Goal: Understand process/instructions

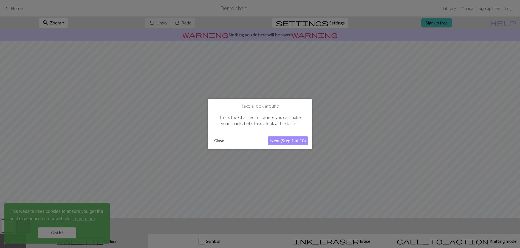
click at [285, 141] on button "Next (Step 1 of 10)" at bounding box center [288, 140] width 40 height 9
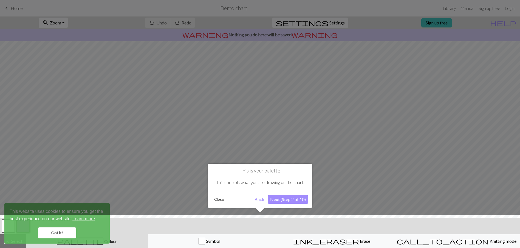
click at [281, 200] on button "Next (Step 2 of 10)" at bounding box center [288, 199] width 40 height 9
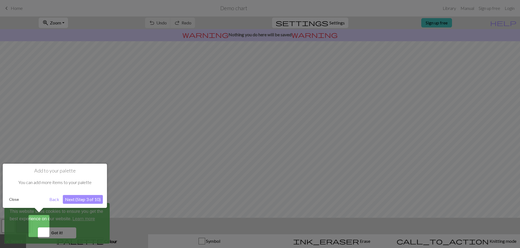
click at [84, 200] on button "Next (Step 3 of 10)" at bounding box center [83, 199] width 40 height 9
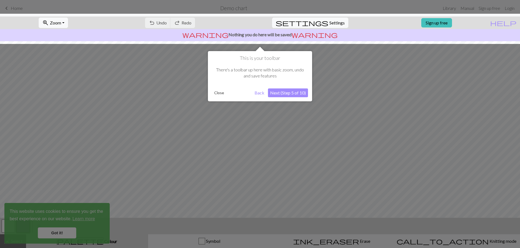
click at [286, 91] on button "Next (Step 5 of 10)" at bounding box center [288, 92] width 40 height 9
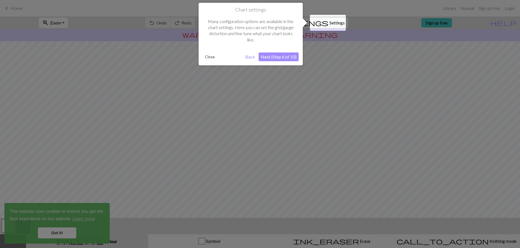
click at [280, 57] on button "Next (Step 6 of 10)" at bounding box center [279, 56] width 40 height 9
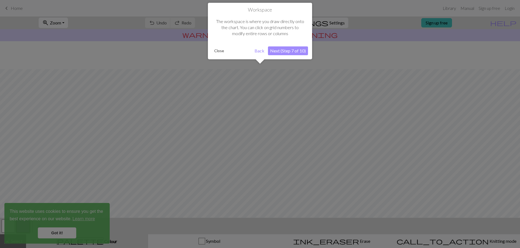
scroll to position [28, 0]
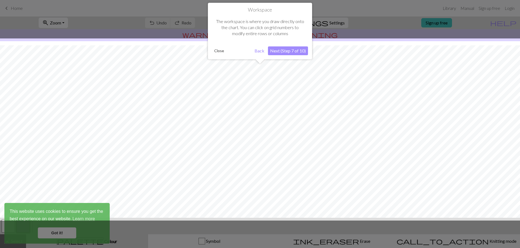
click at [280, 49] on button "Next (Step 7 of 10)" at bounding box center [288, 50] width 40 height 9
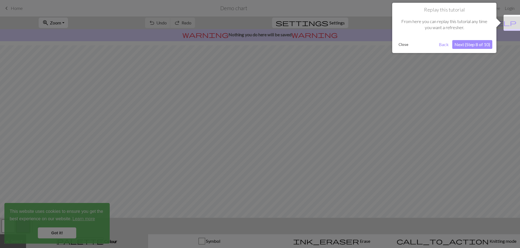
click at [464, 44] on button "Next (Step 8 of 10)" at bounding box center [473, 44] width 40 height 9
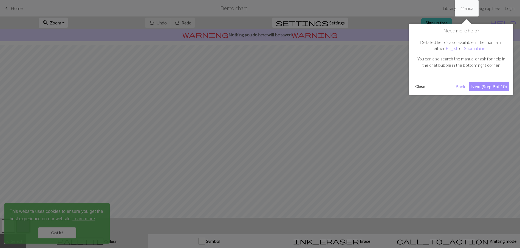
click at [480, 85] on button "Next (Step 9 of 10)" at bounding box center [489, 86] width 40 height 9
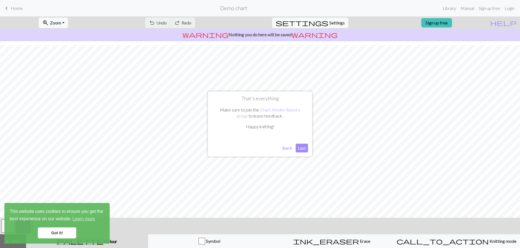
click at [288, 147] on button "Back" at bounding box center [287, 148] width 14 height 9
